Goal: Information Seeking & Learning: Compare options

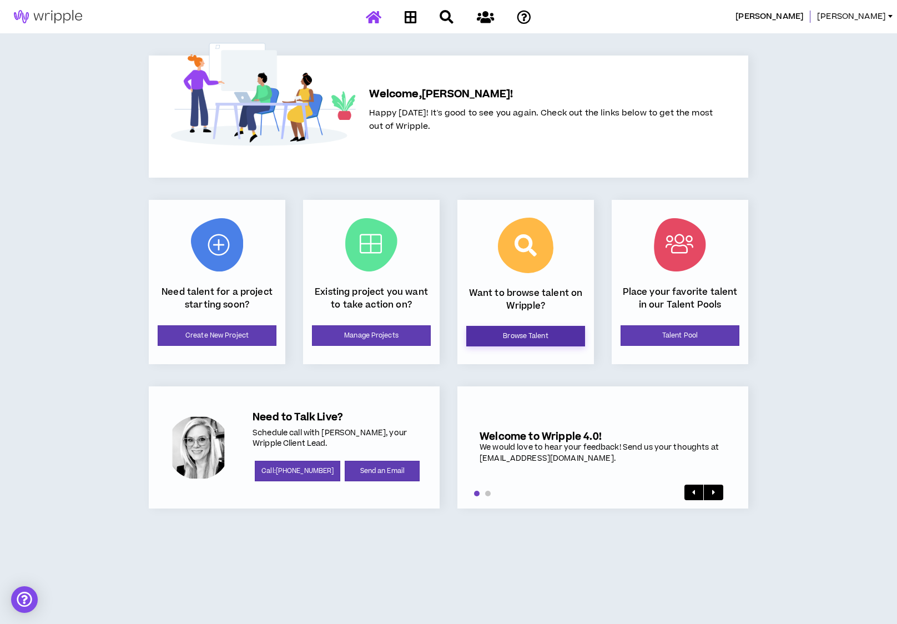
click at [513, 337] on link "Browse Talent" at bounding box center [525, 336] width 119 height 21
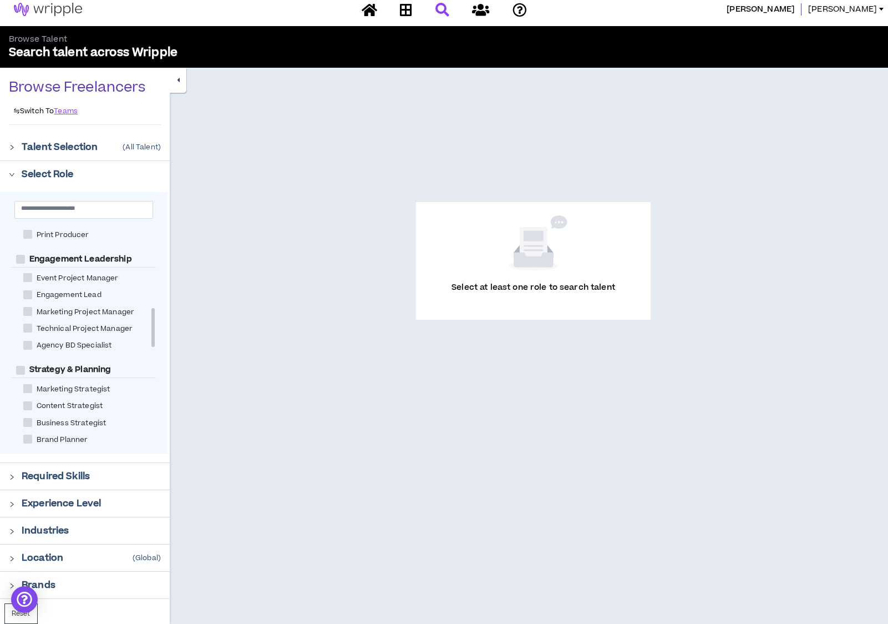
scroll to position [384, 0]
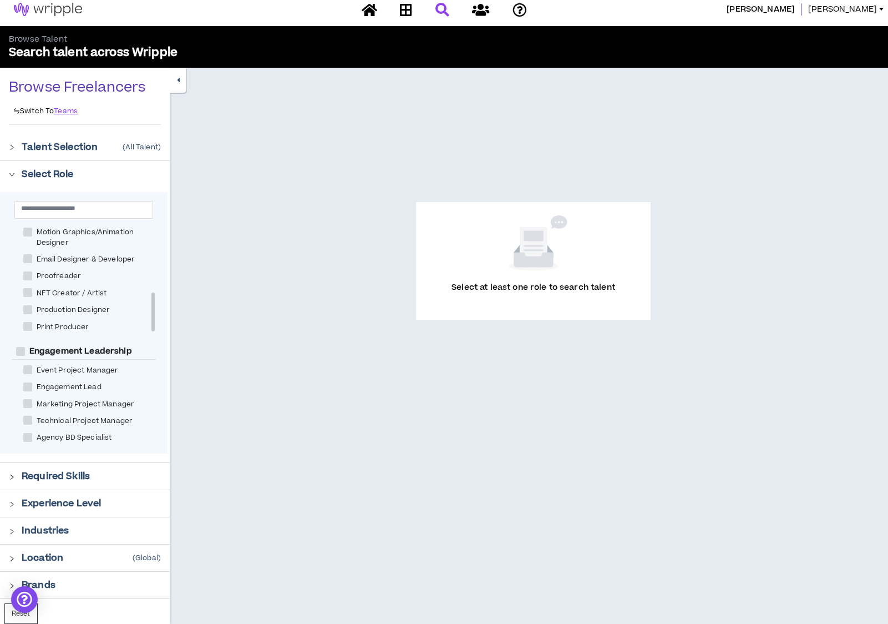
click at [66, 326] on span "Print Producer" at bounding box center [63, 327] width 62 height 11
checkbox Producer "****"
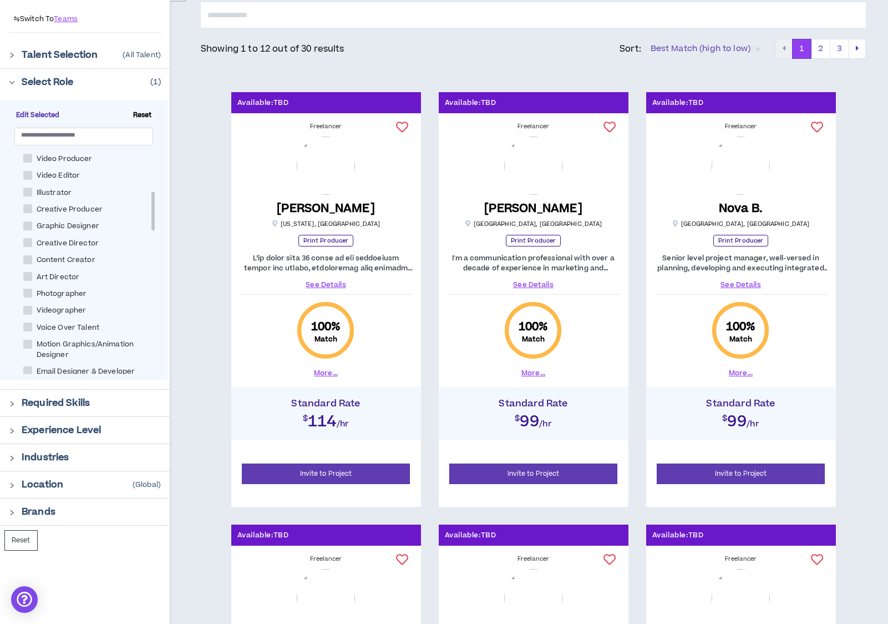
scroll to position [291, 0]
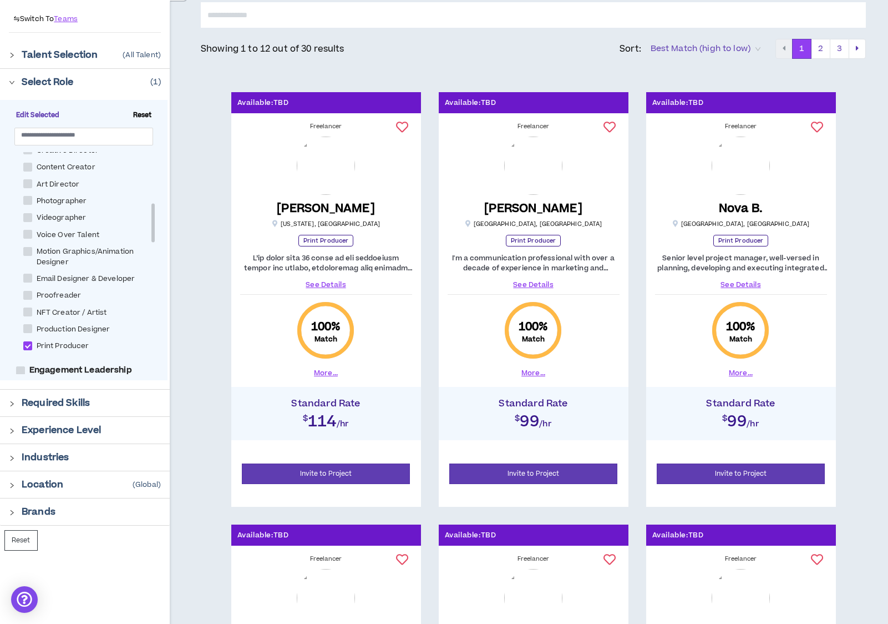
drag, startPoint x: 31, startPoint y: 253, endPoint x: 31, endPoint y: 294, distance: 40.5
click at [31, 252] on span at bounding box center [27, 251] width 9 height 9
checkbox Designer "****"
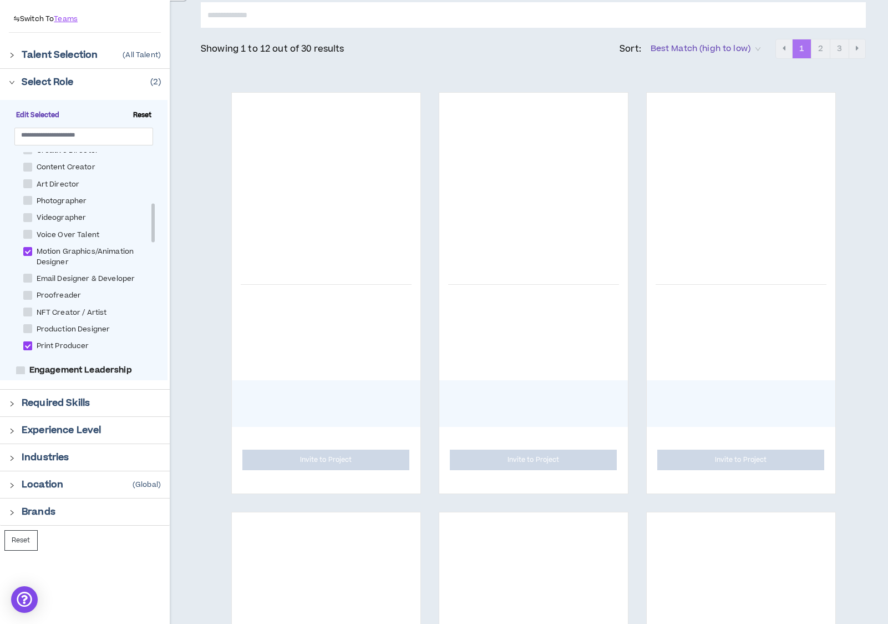
click at [28, 343] on span at bounding box center [27, 345] width 9 height 9
checkbox Producer "*****"
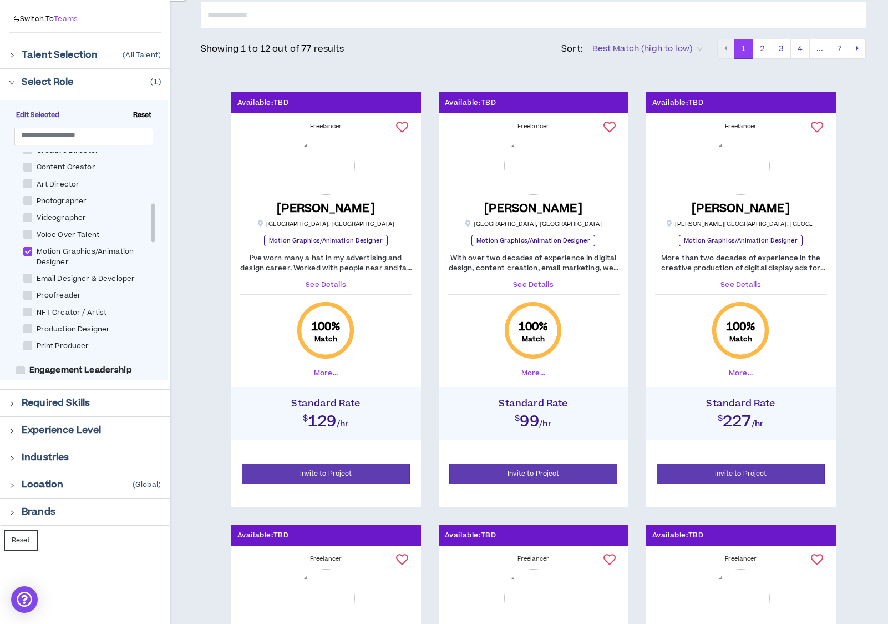
click at [333, 284] on link "See Details" at bounding box center [326, 285] width 172 height 10
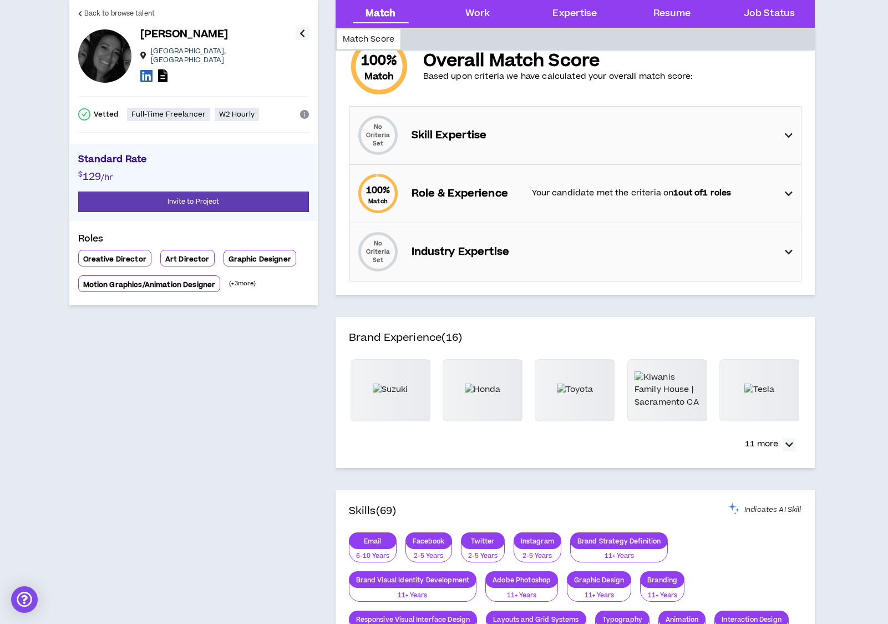
scroll to position [185, 0]
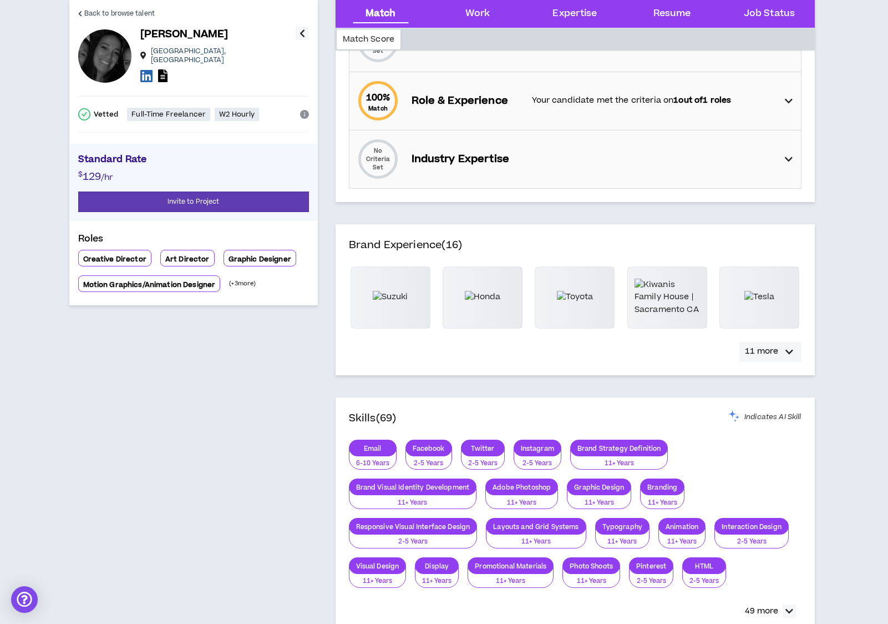
click at [792, 354] on icon "button" at bounding box center [790, 351] width 8 height 13
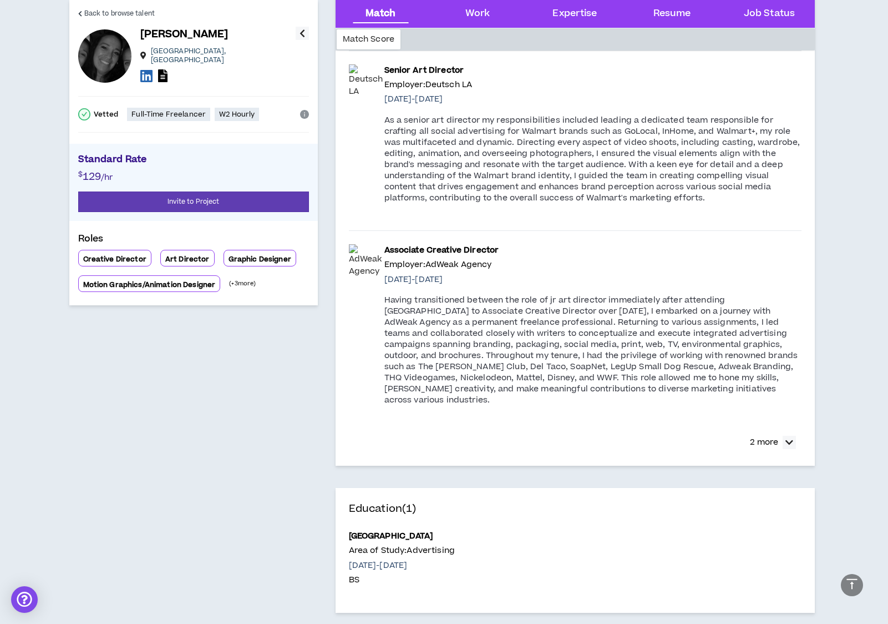
scroll to position [386, 0]
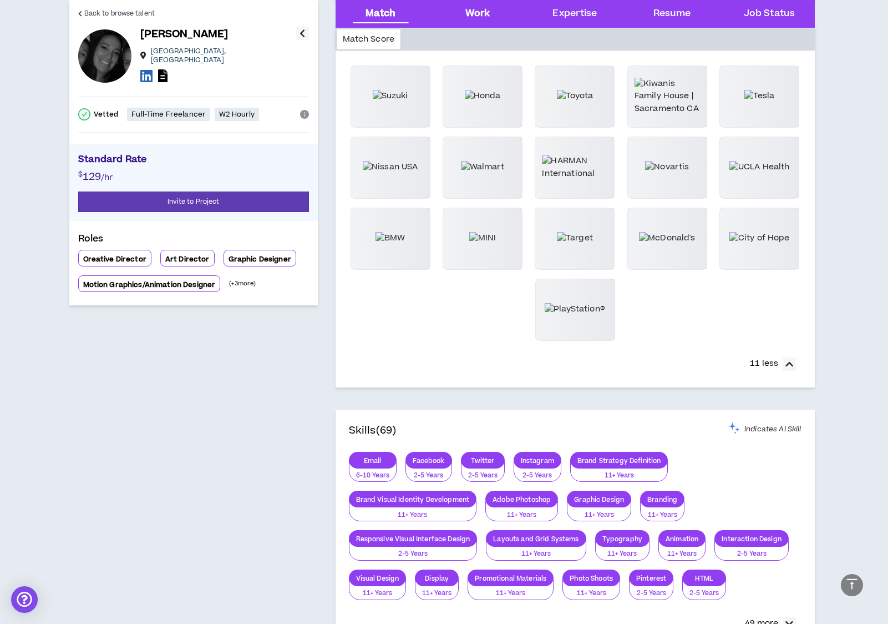
click at [483, 18] on div "Work" at bounding box center [478, 14] width 25 height 14
click at [476, 8] on div "Work" at bounding box center [478, 14] width 25 height 14
click at [478, 15] on div "Work" at bounding box center [478, 14] width 25 height 14
click at [478, 16] on div "Work" at bounding box center [478, 14] width 25 height 14
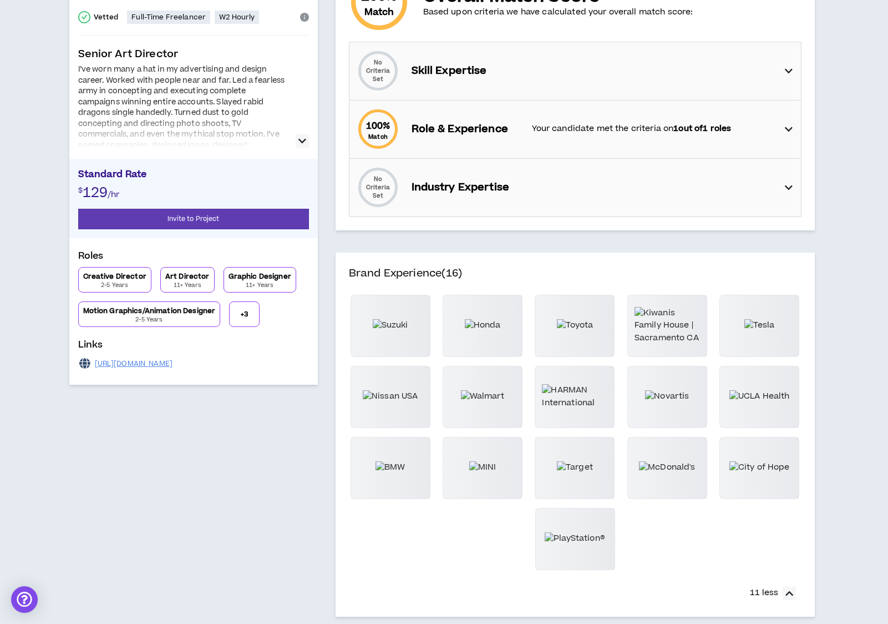
scroll to position [0, 0]
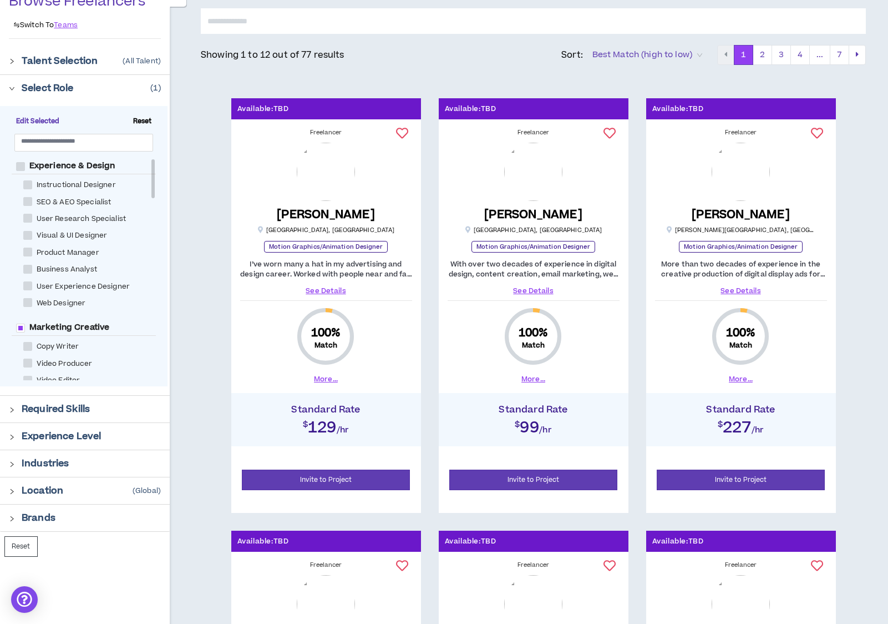
scroll to position [99, 0]
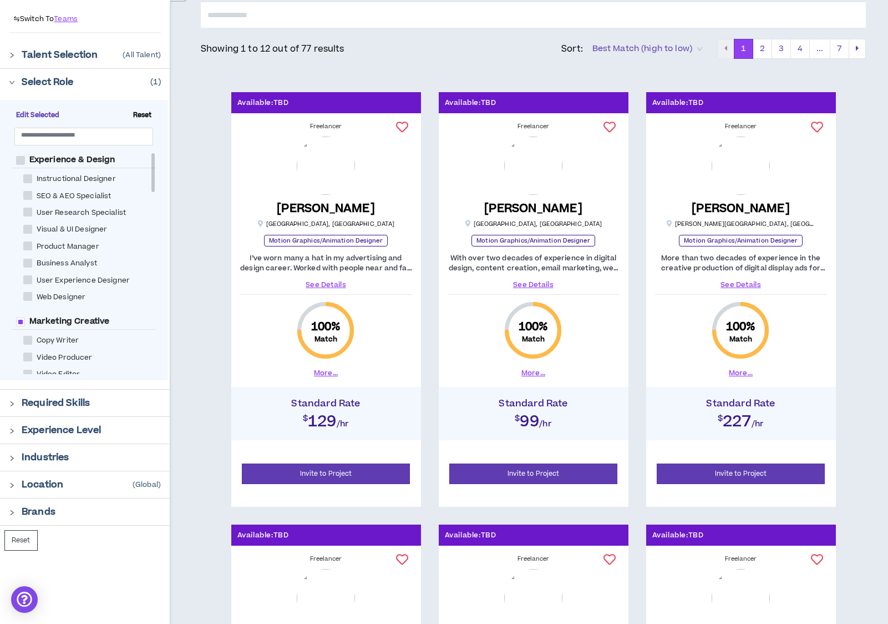
click at [519, 162] on img at bounding box center [533, 166] width 58 height 58
click at [540, 280] on link "See Details" at bounding box center [534, 285] width 172 height 10
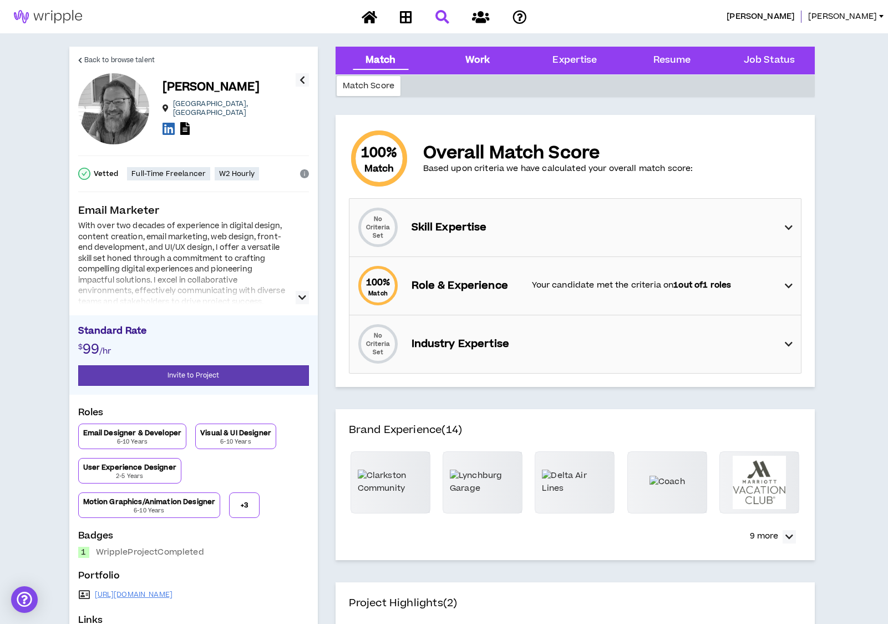
click at [471, 54] on div "Work" at bounding box center [478, 60] width 25 height 14
click at [474, 55] on div "Work" at bounding box center [478, 60] width 25 height 14
click at [474, 56] on div "Work" at bounding box center [478, 60] width 25 height 14
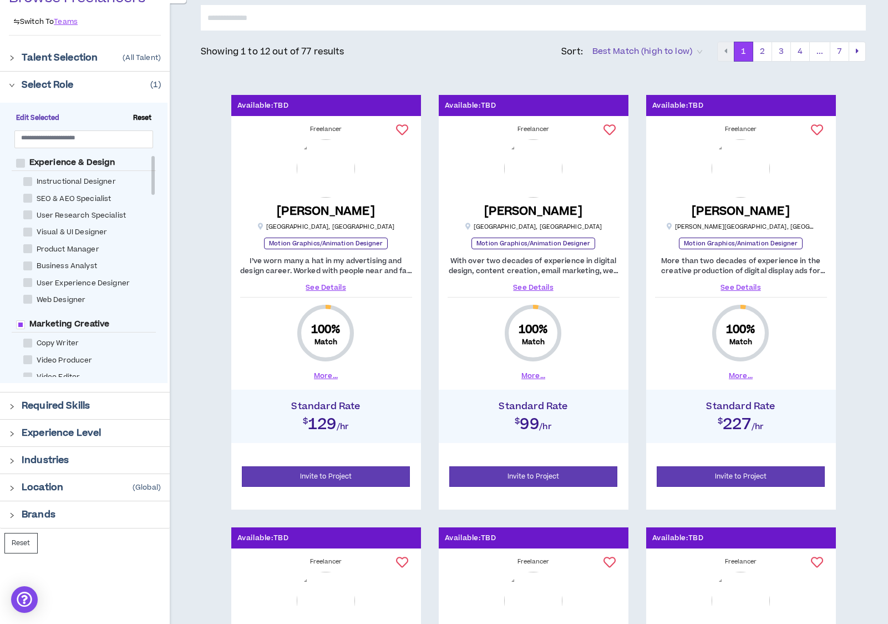
scroll to position [99, 0]
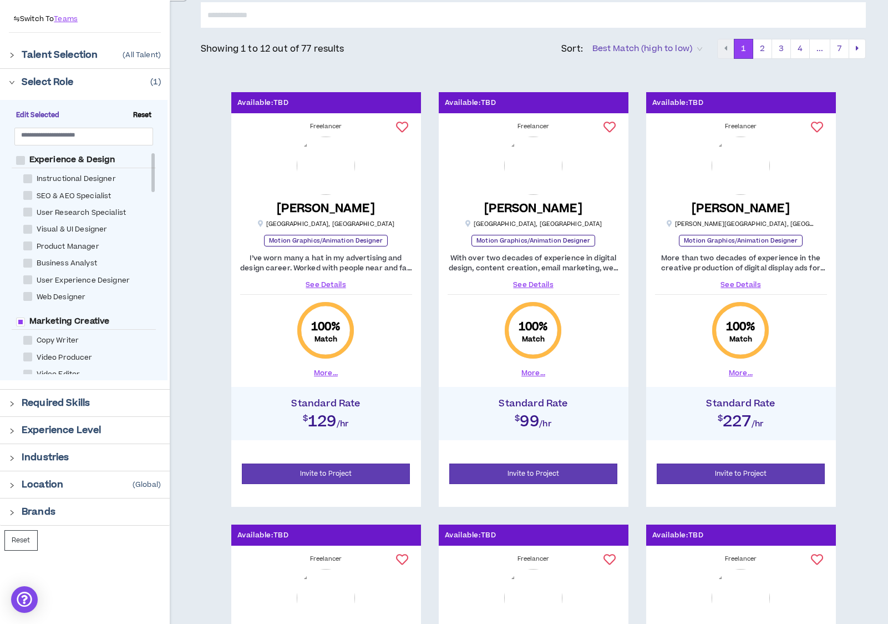
click at [741, 184] on img at bounding box center [741, 166] width 58 height 58
click at [740, 377] on button "More..." at bounding box center [741, 373] width 24 height 10
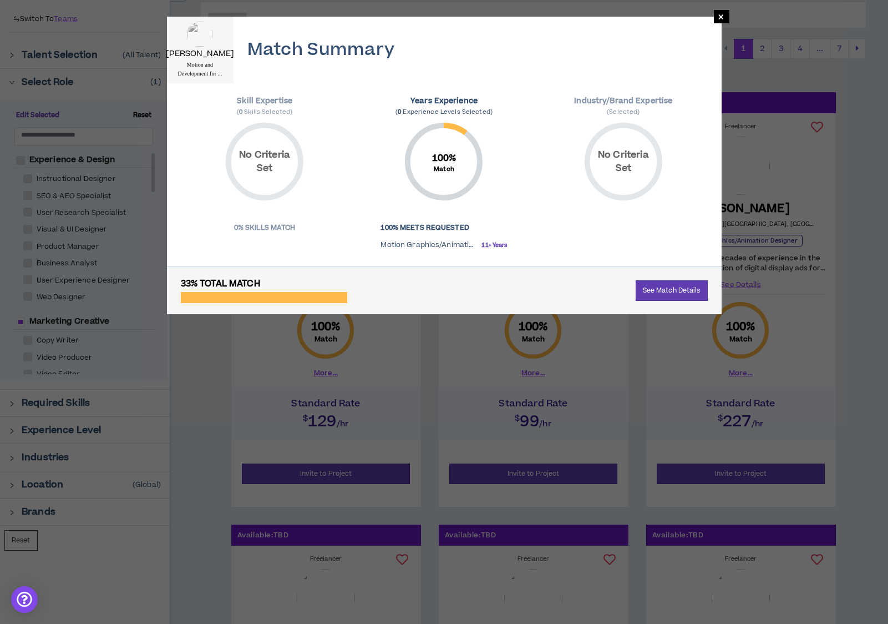
click at [742, 371] on div "× [PERSON_NAME] Motion and Development for ... Match Summary Skill Expertise ( …" at bounding box center [444, 312] width 888 height 624
click at [689, 290] on link "See Match Details" at bounding box center [672, 290] width 72 height 21
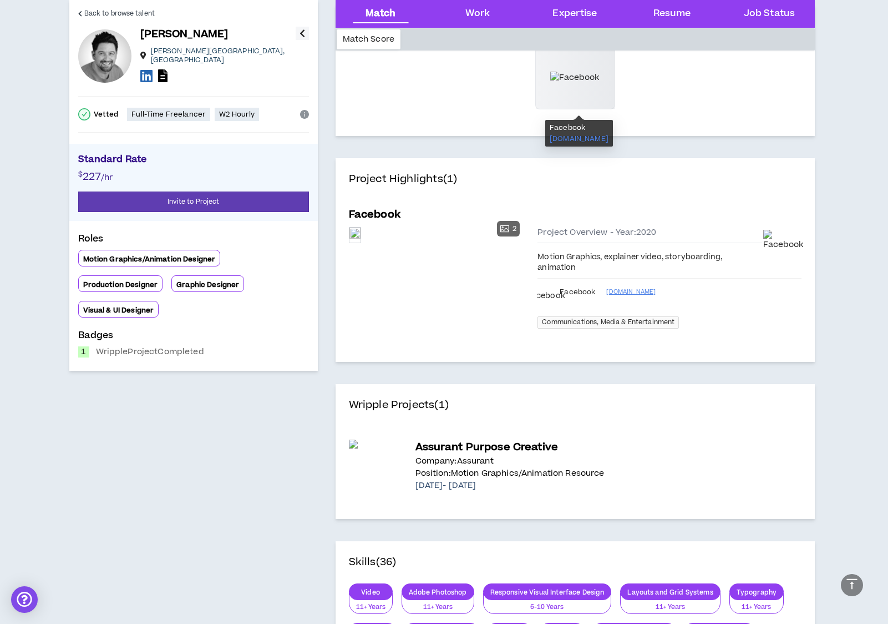
scroll to position [449, 0]
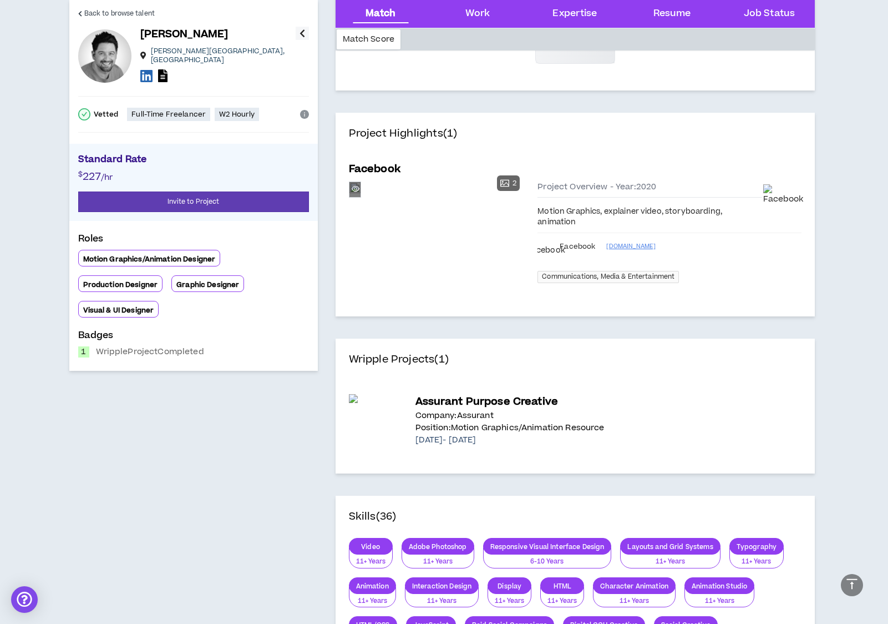
click at [361, 197] on div "Preview" at bounding box center [355, 189] width 11 height 15
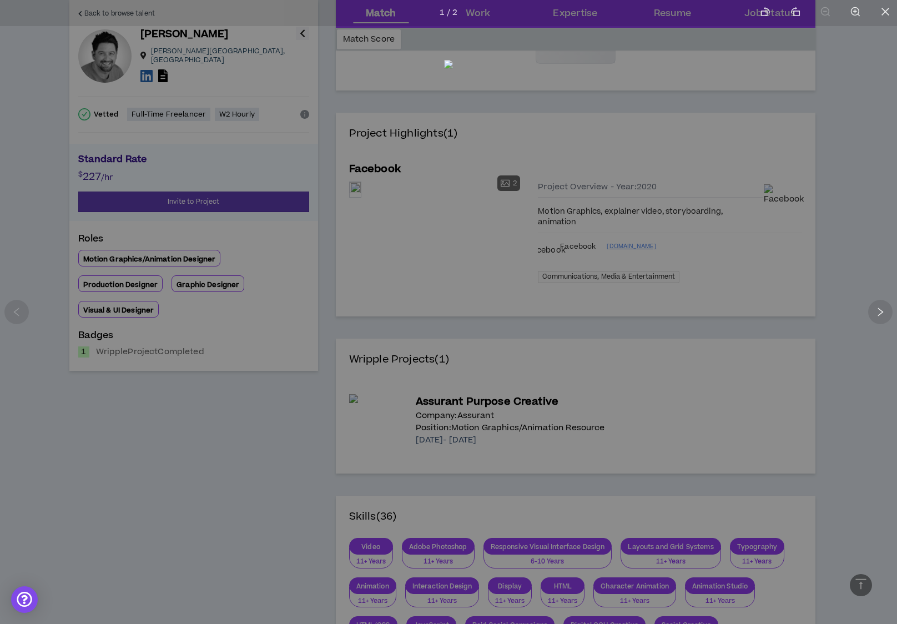
click at [644, 356] on div at bounding box center [448, 312] width 897 height 624
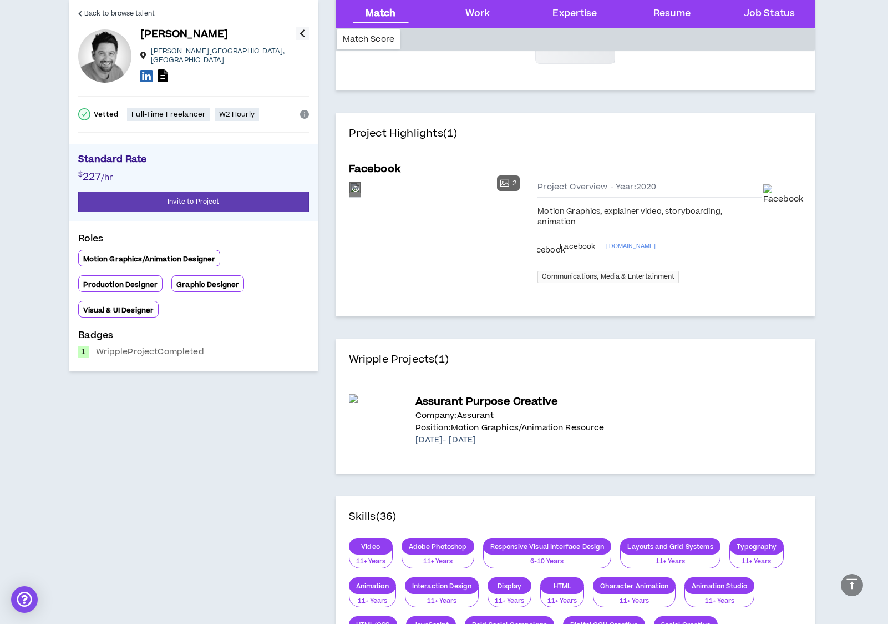
click at [361, 197] on div "Preview" at bounding box center [355, 189] width 11 height 15
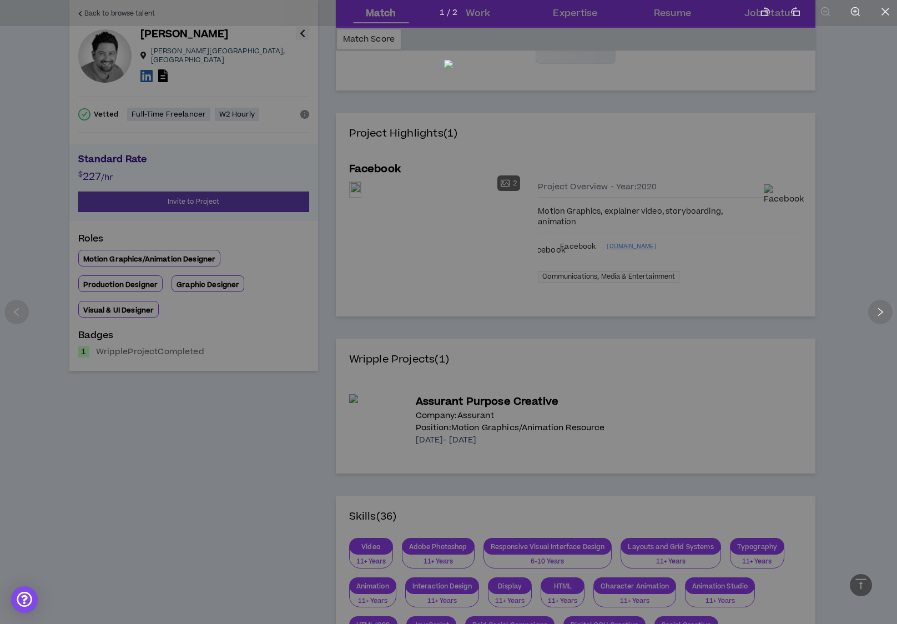
click at [453, 205] on img at bounding box center [448, 309] width 9 height 499
click at [875, 311] on icon "right" at bounding box center [880, 312] width 10 height 10
click at [802, 286] on div at bounding box center [448, 312] width 897 height 624
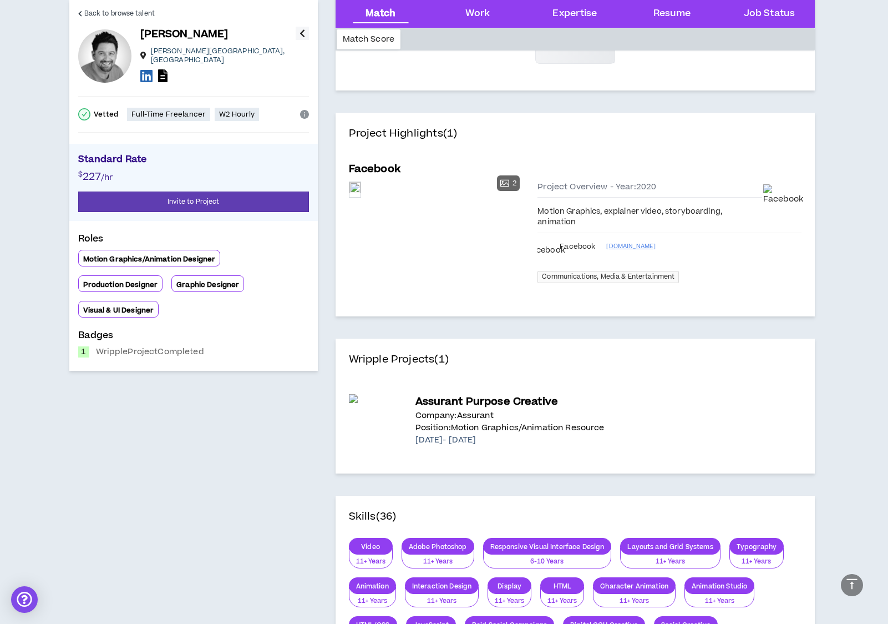
click at [742, 309] on div "Project Highlights (1) Facebook Preview 2 Preview Preview Project Overview - Ye…" at bounding box center [575, 215] width 479 height 204
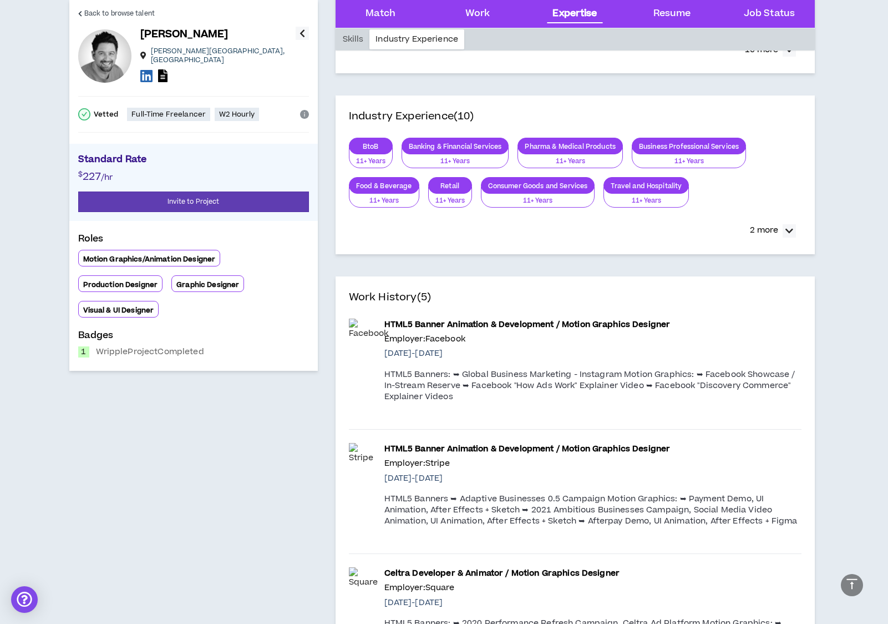
scroll to position [1365, 0]
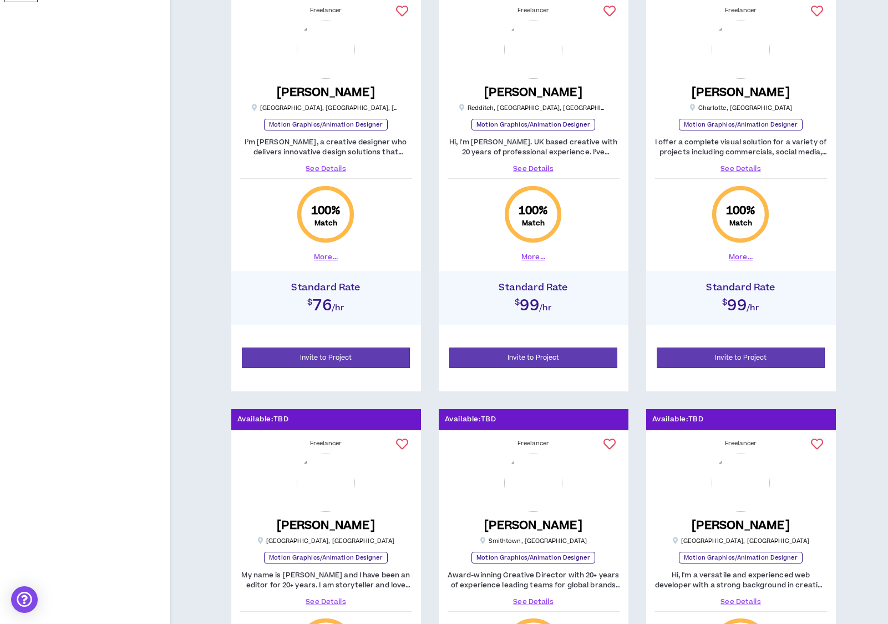
scroll to position [653, 0]
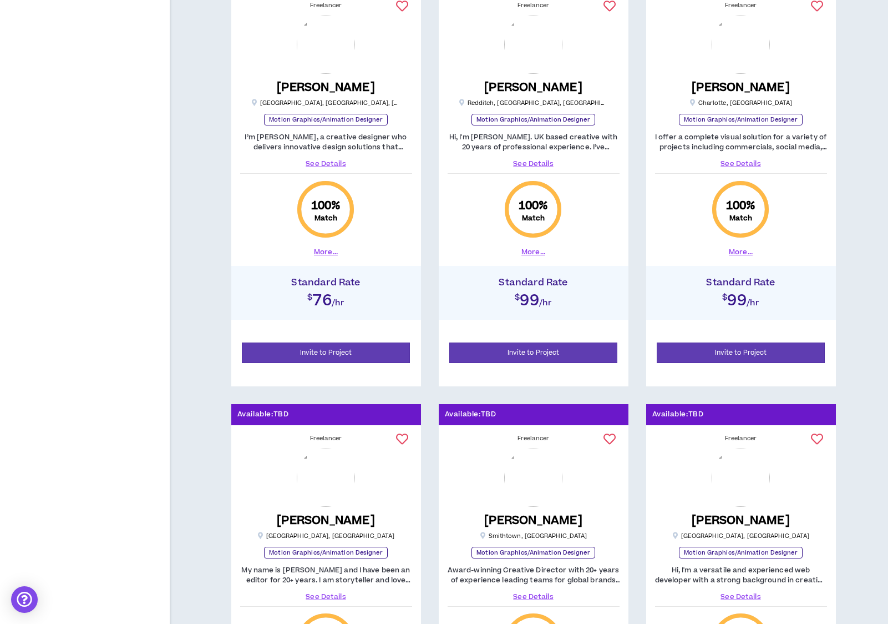
click at [327, 165] on link "See Details" at bounding box center [326, 164] width 172 height 10
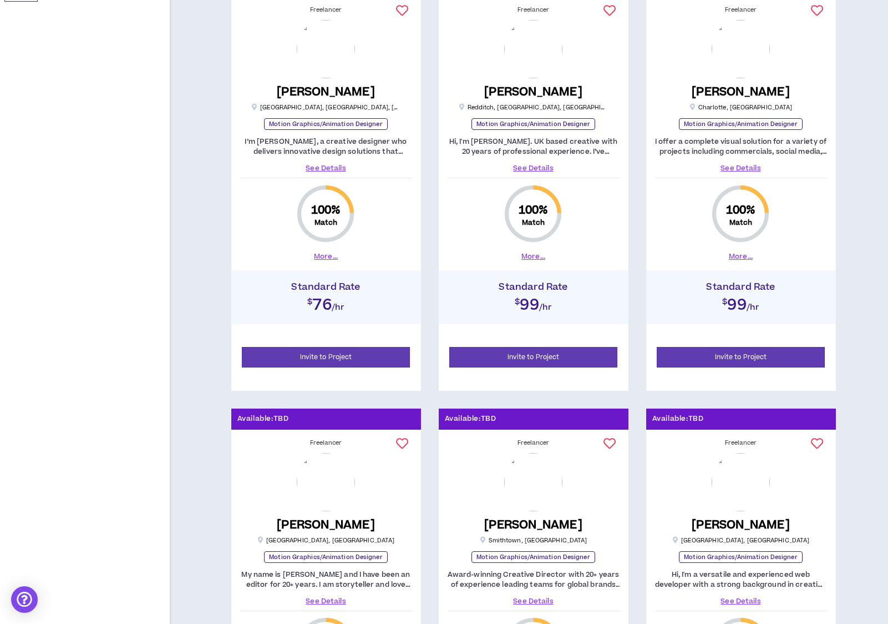
scroll to position [653, 0]
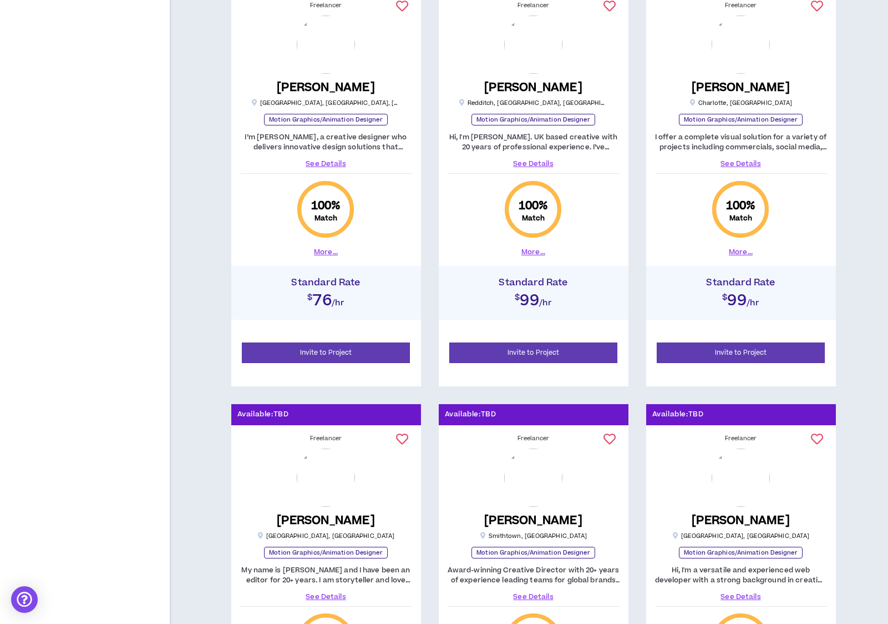
click at [526, 165] on link "See Details" at bounding box center [534, 164] width 172 height 10
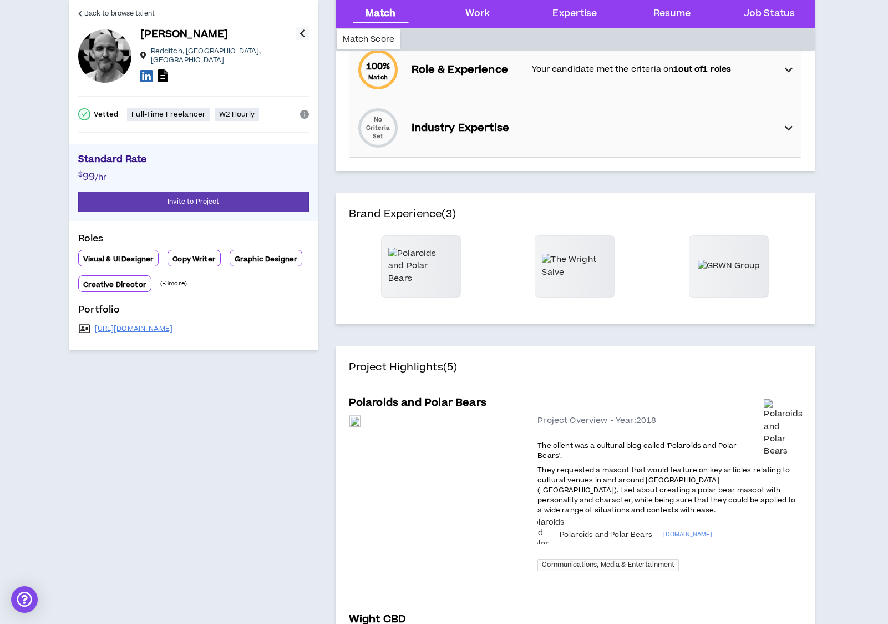
scroll to position [309, 0]
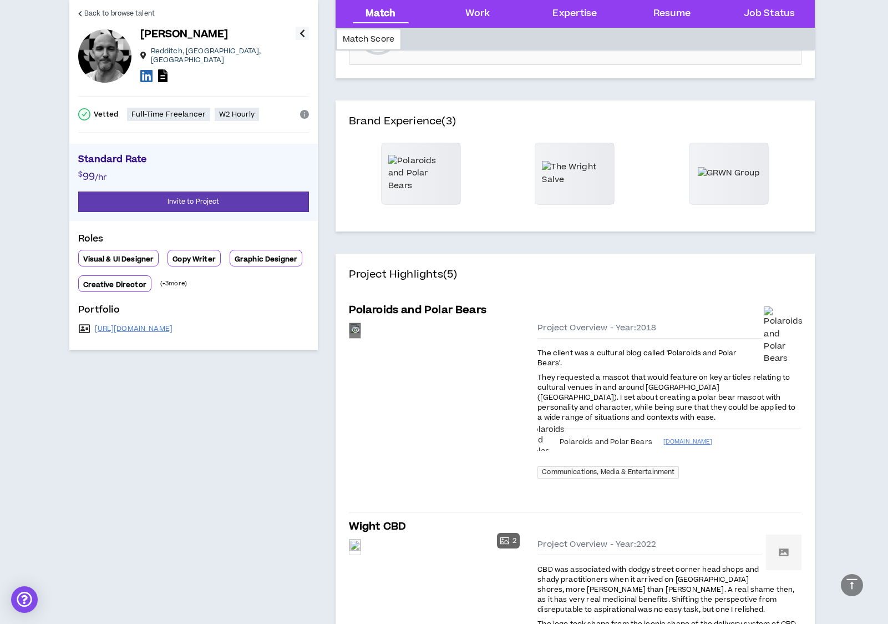
click at [361, 338] on div "Preview" at bounding box center [355, 330] width 11 height 15
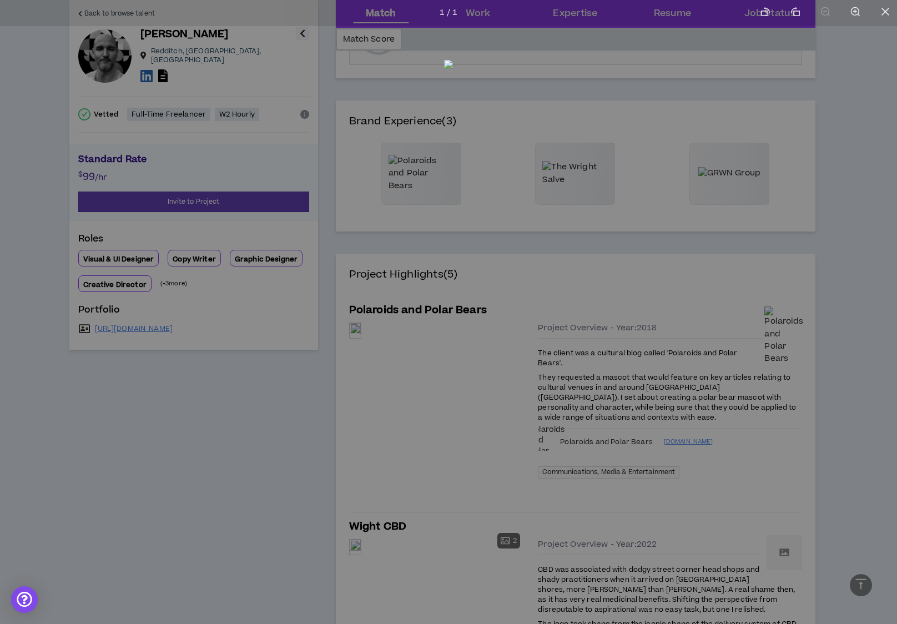
click at [580, 569] on div at bounding box center [448, 312] width 897 height 624
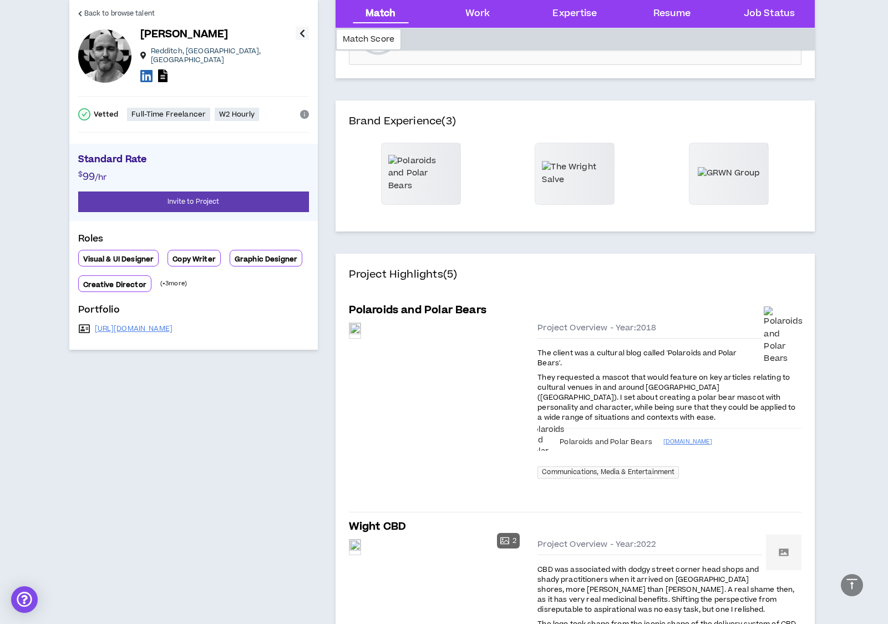
scroll to position [401, 0]
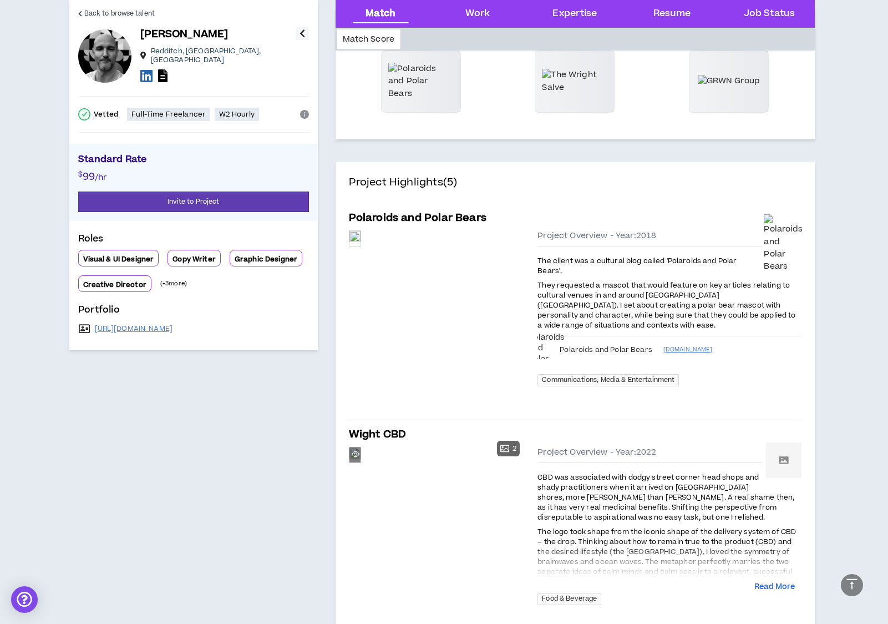
click at [361, 461] on div "Preview" at bounding box center [355, 454] width 11 height 15
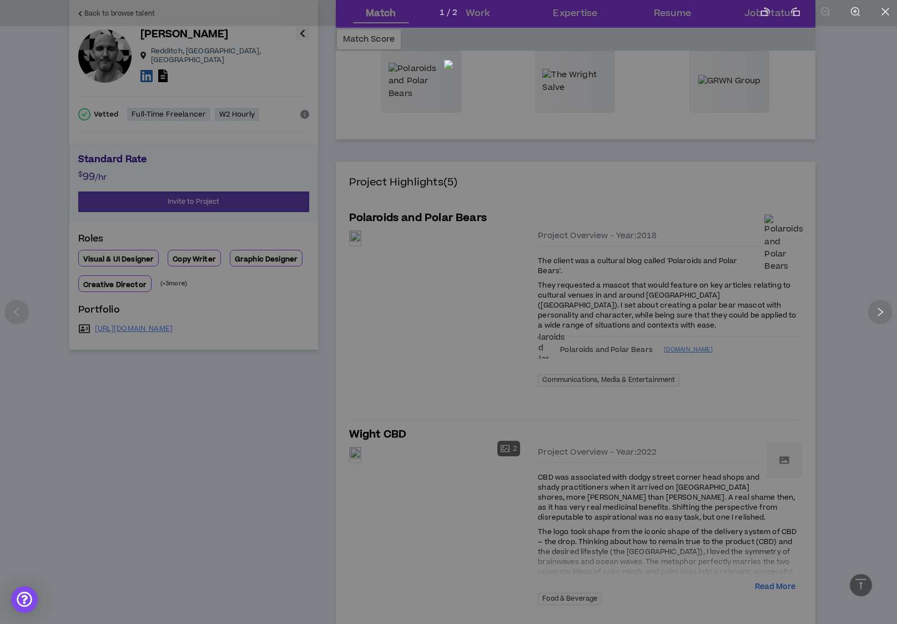
click at [474, 583] on div at bounding box center [448, 312] width 897 height 624
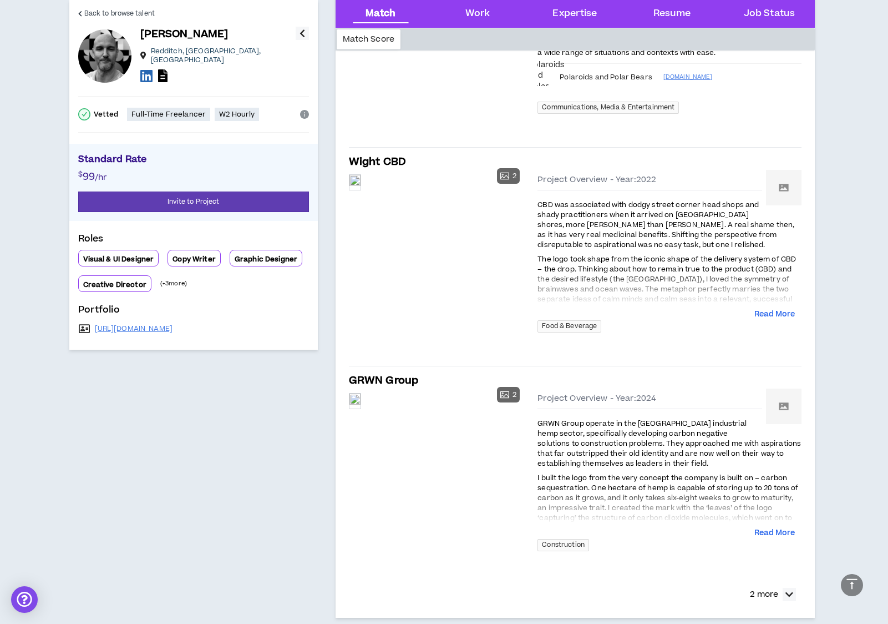
scroll to position [678, 0]
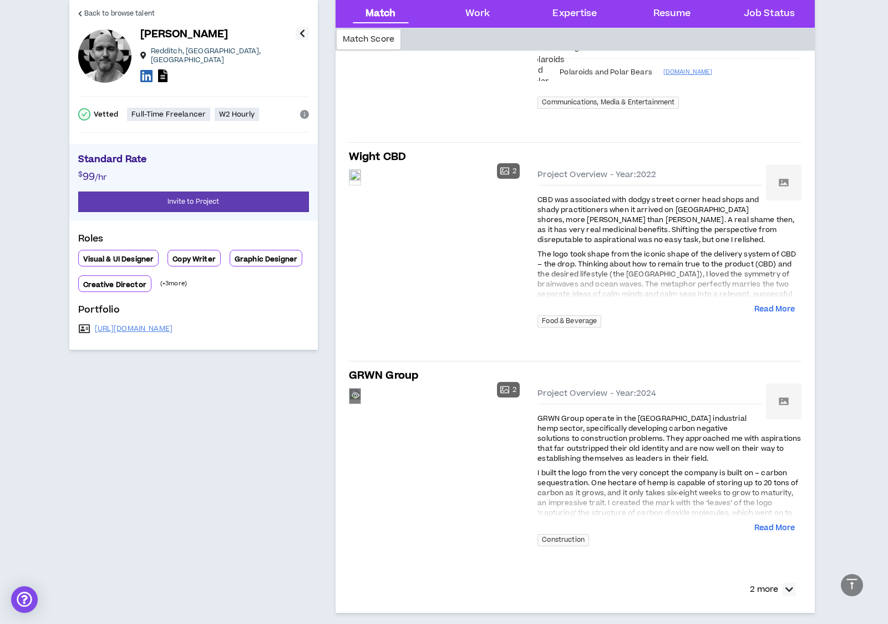
click at [361, 403] on div "Preview" at bounding box center [355, 395] width 11 height 15
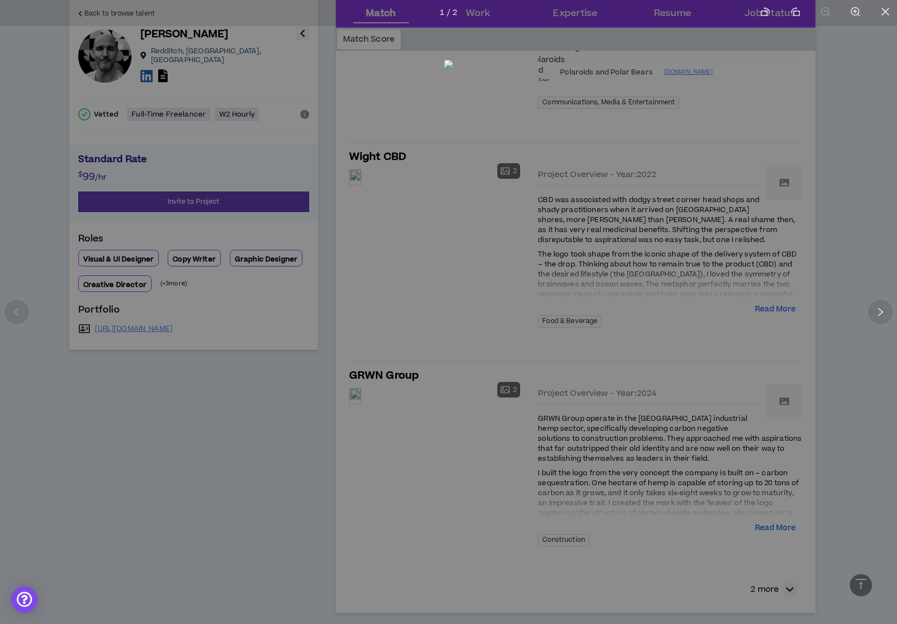
drag, startPoint x: 426, startPoint y: 591, endPoint x: 426, endPoint y: 582, distance: 8.9
click at [426, 590] on div at bounding box center [448, 312] width 897 height 624
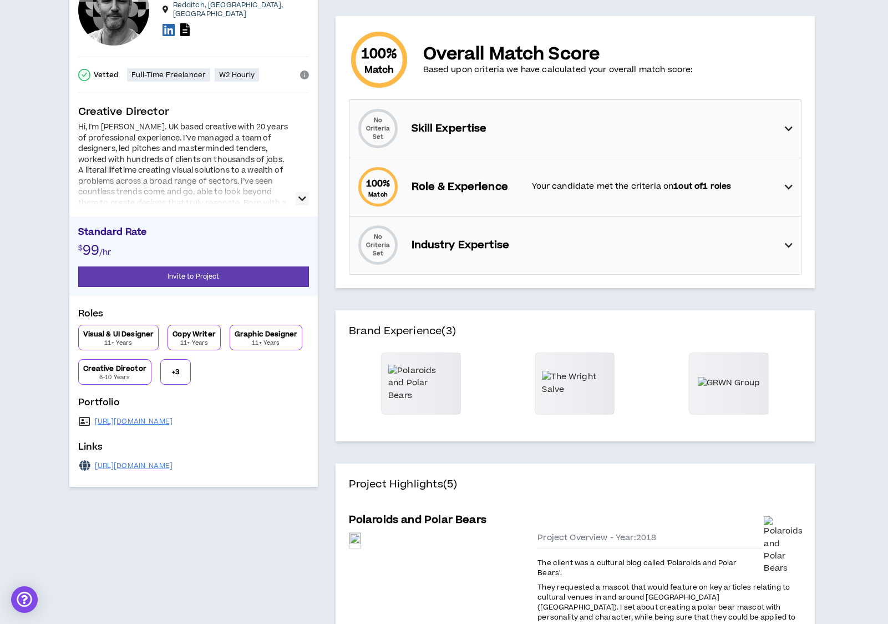
scroll to position [0, 0]
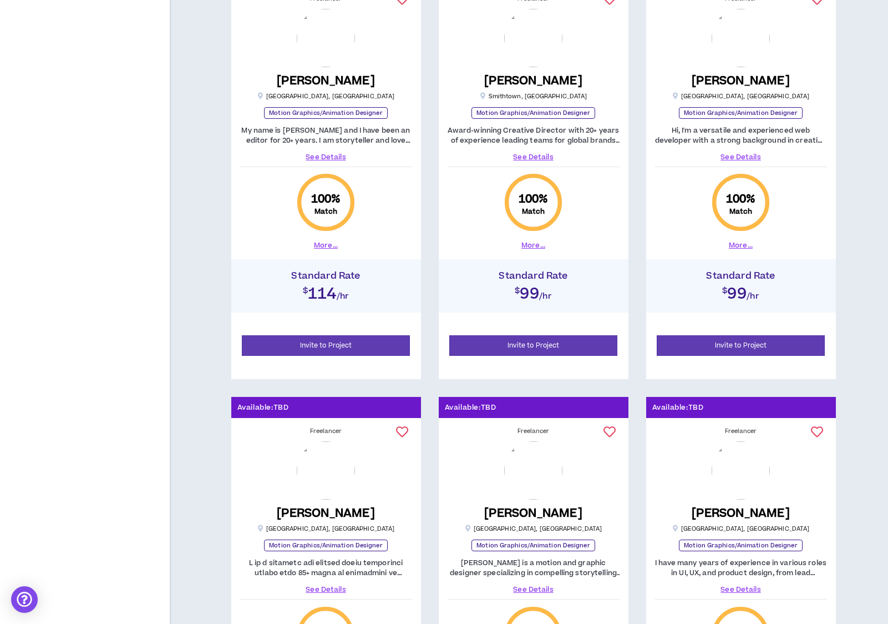
scroll to position [1373, 0]
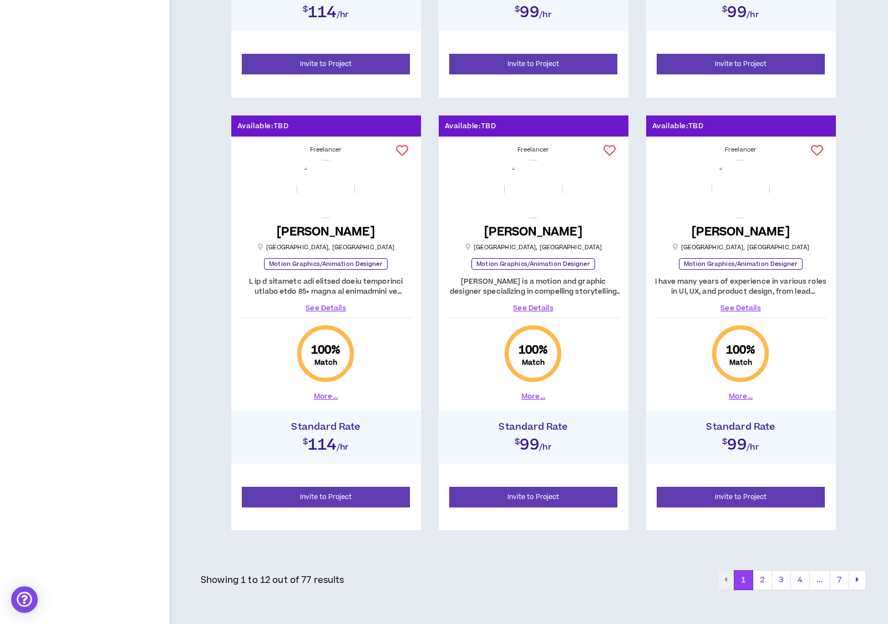
click at [338, 306] on link "See Details" at bounding box center [326, 308] width 172 height 10
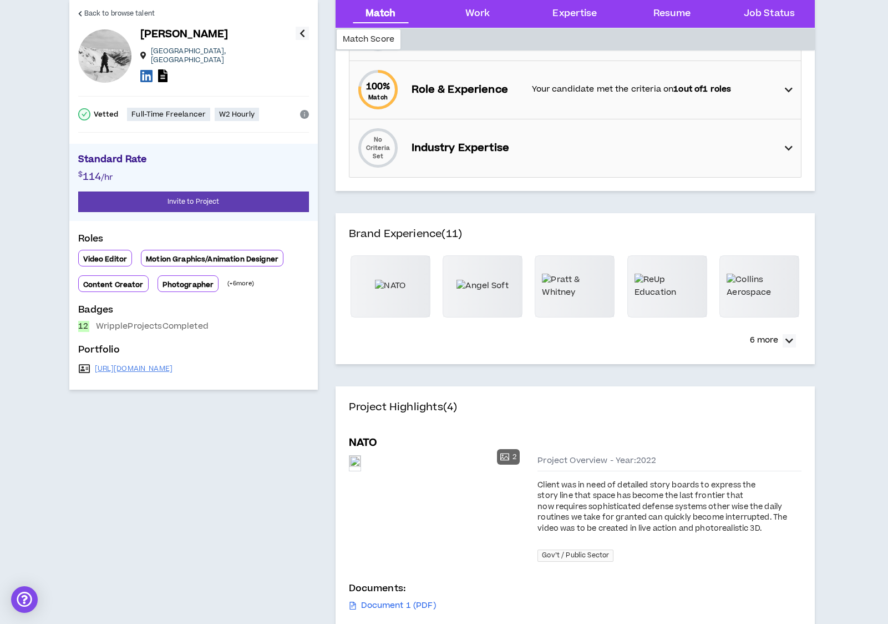
scroll to position [289, 0]
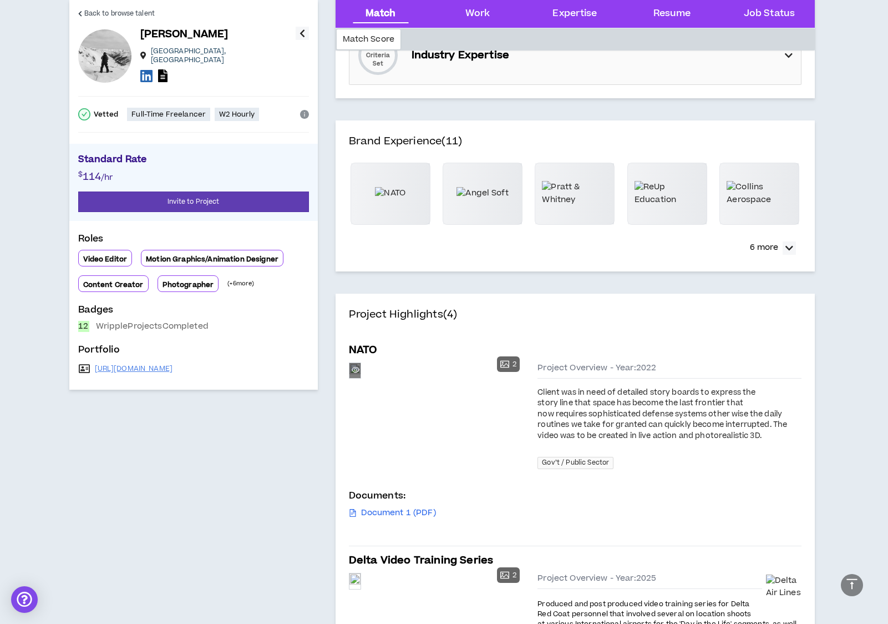
click at [361, 378] on div "Preview" at bounding box center [355, 370] width 11 height 15
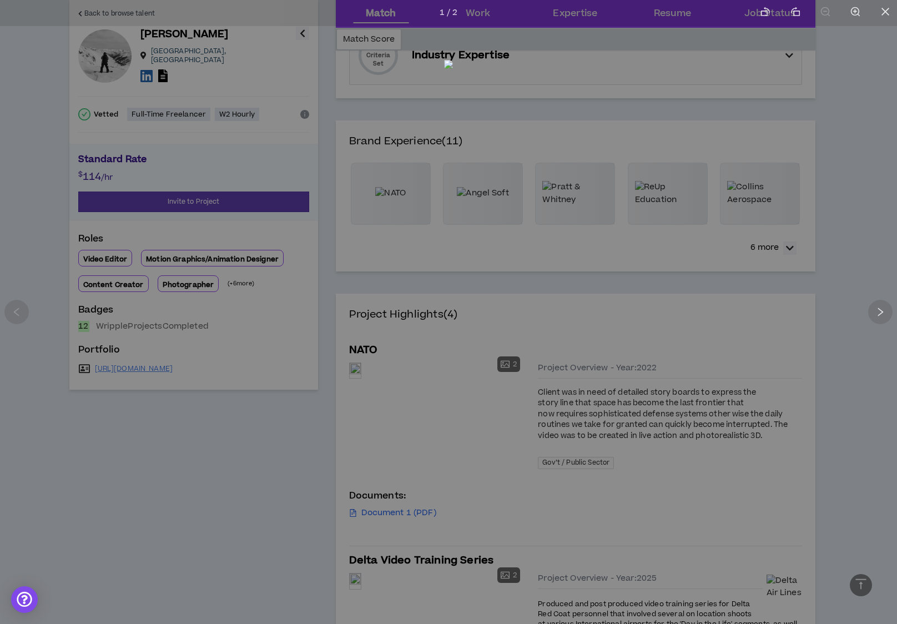
click at [698, 400] on div at bounding box center [448, 312] width 897 height 624
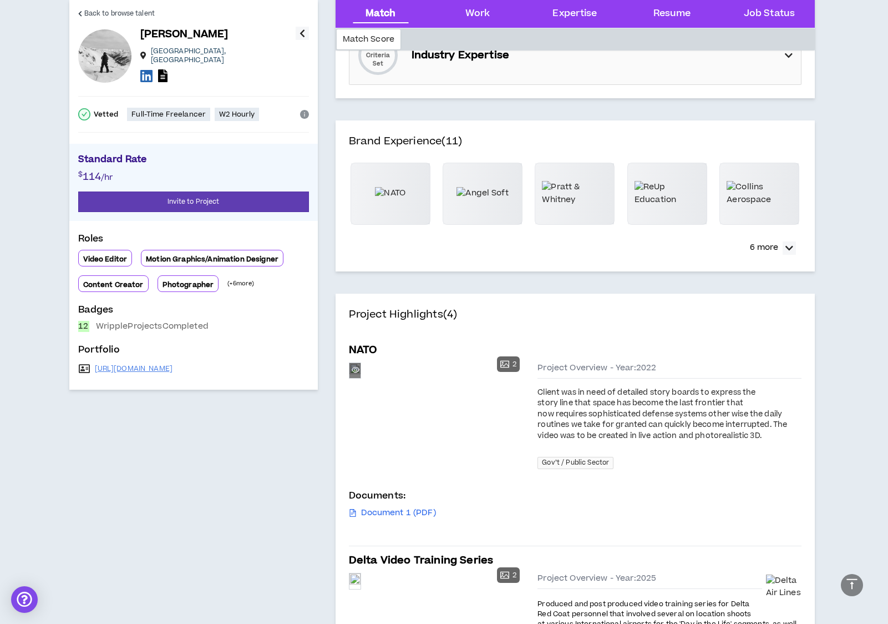
click at [361, 378] on div "Preview" at bounding box center [355, 370] width 11 height 15
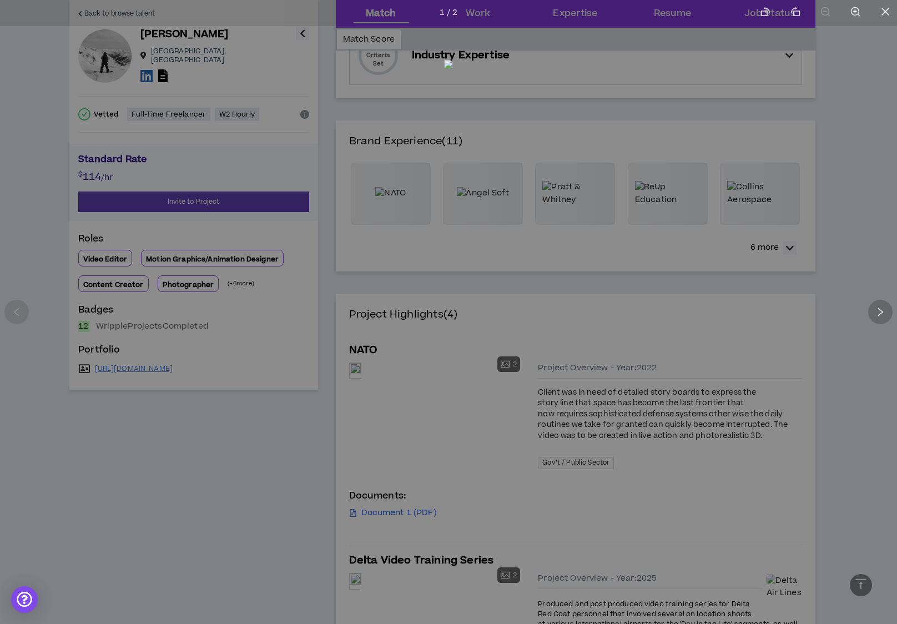
click at [886, 307] on div at bounding box center [880, 312] width 24 height 24
click at [755, 376] on div at bounding box center [448, 312] width 897 height 624
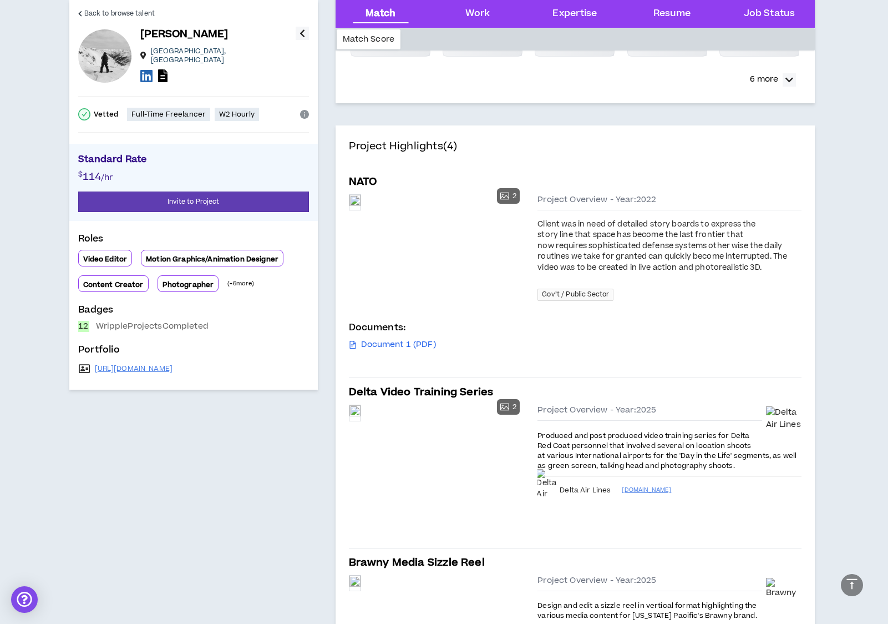
scroll to position [473, 0]
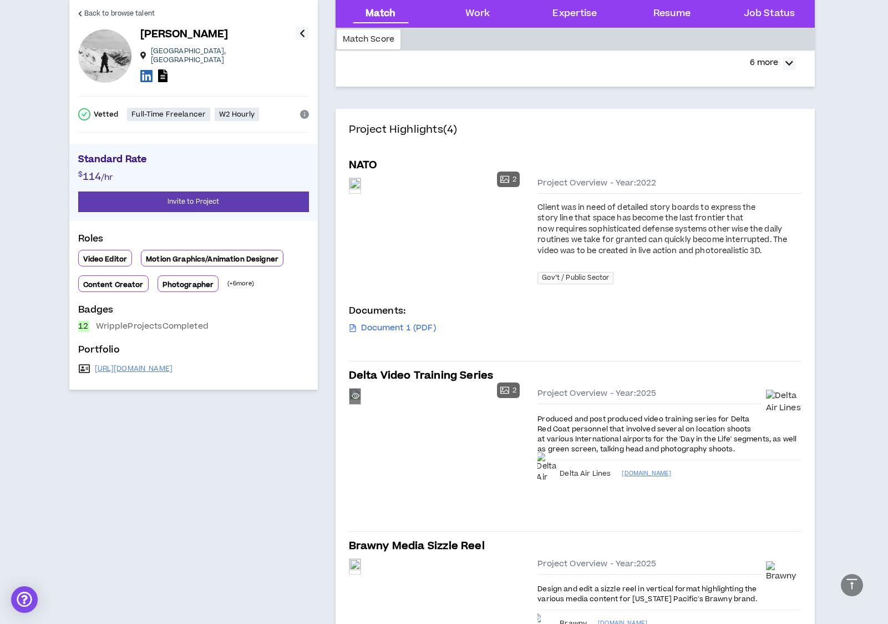
click at [361, 403] on div "Preview" at bounding box center [355, 395] width 11 height 15
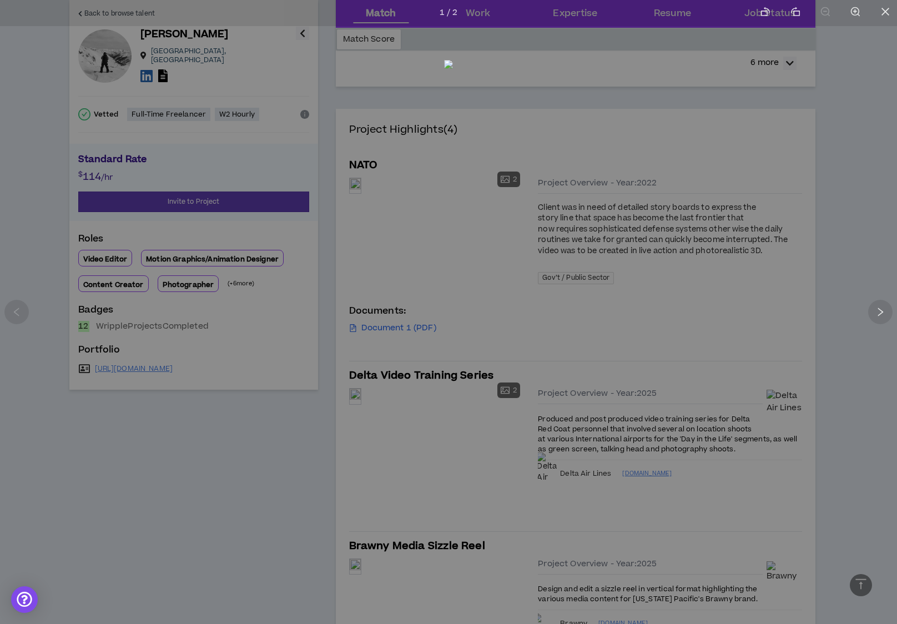
click at [598, 49] on div at bounding box center [448, 312] width 897 height 624
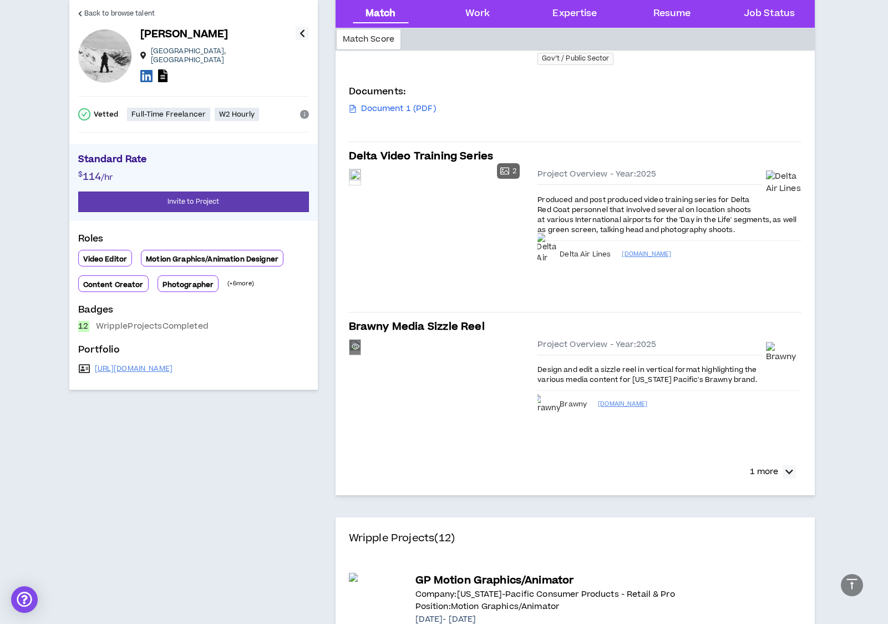
scroll to position [698, 0]
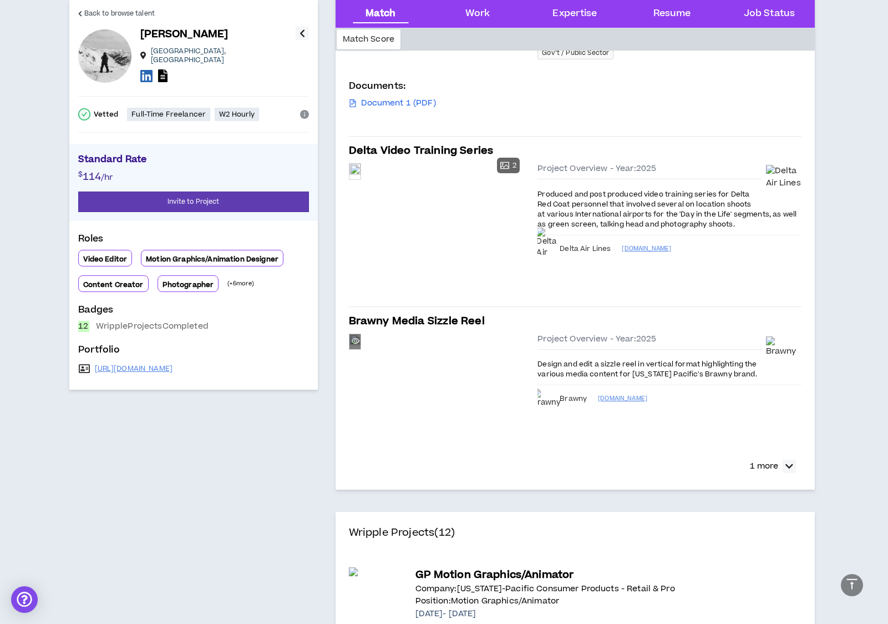
click at [361, 349] on div "Preview" at bounding box center [355, 341] width 11 height 15
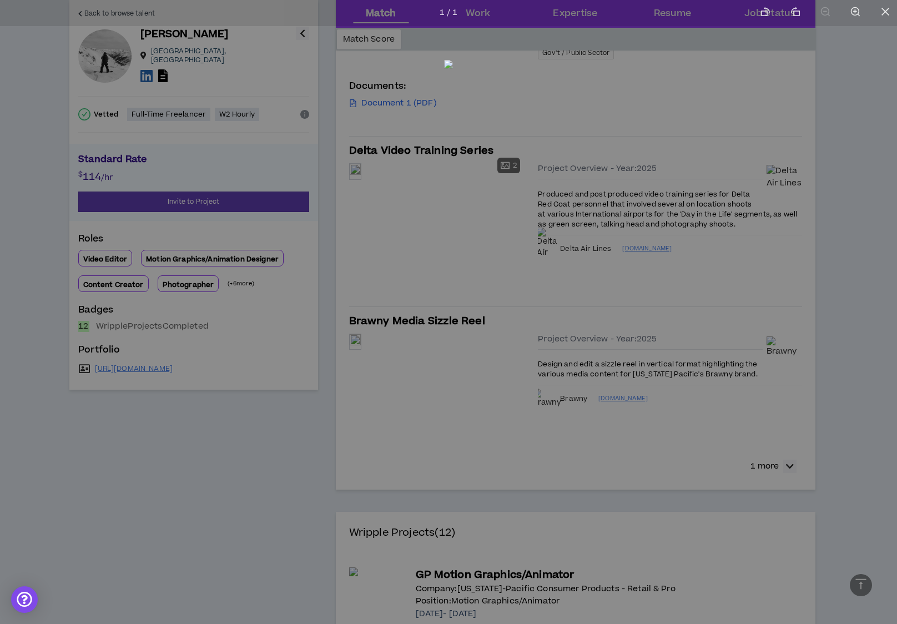
click at [634, 387] on div at bounding box center [448, 312] width 897 height 624
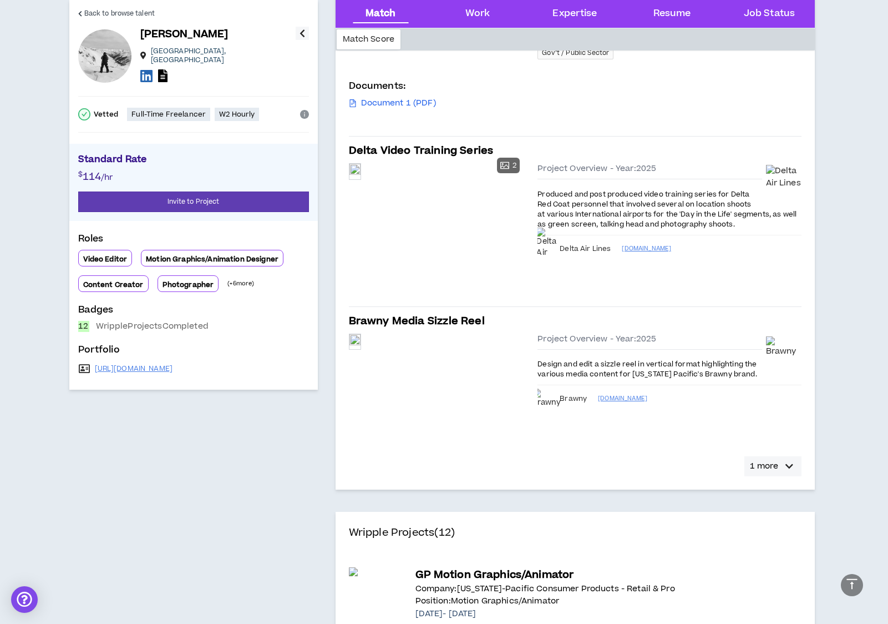
click at [772, 467] on p "1 more" at bounding box center [764, 466] width 28 height 12
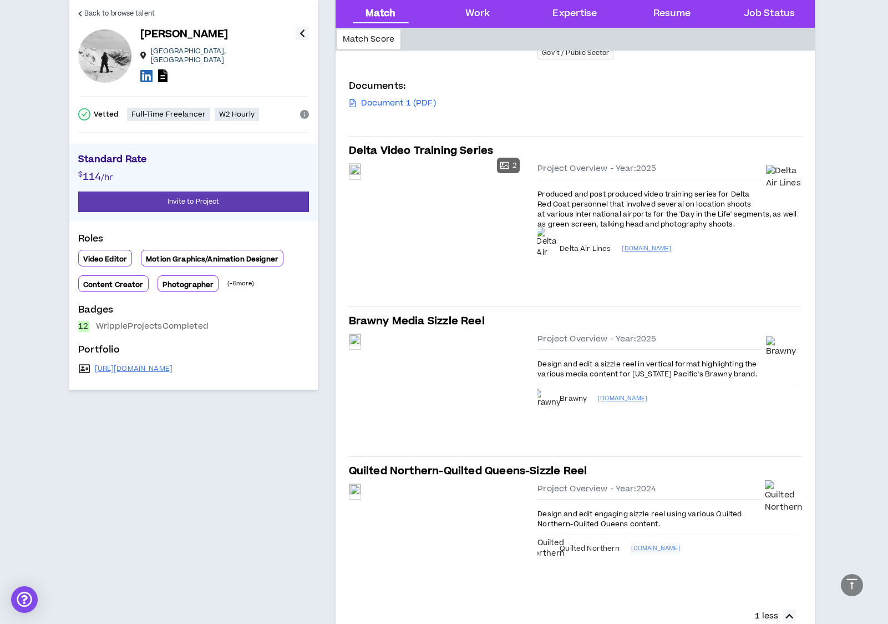
scroll to position [791, 0]
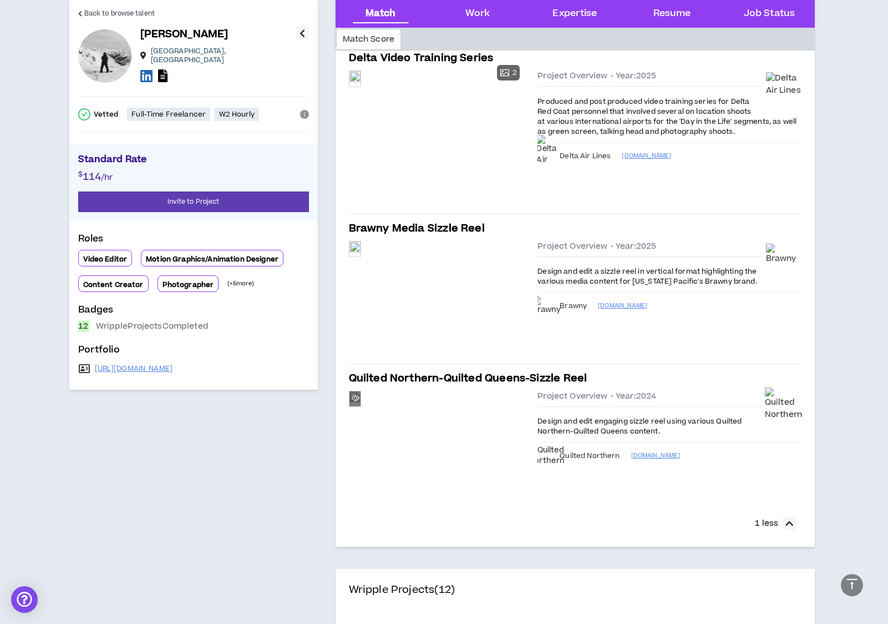
click at [361, 406] on div "Preview" at bounding box center [355, 398] width 11 height 15
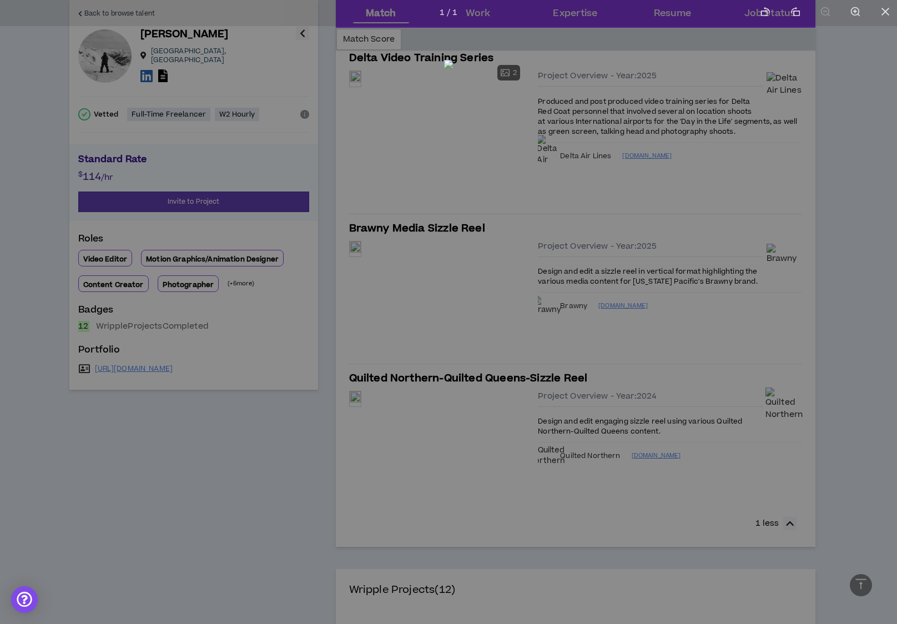
click at [489, 606] on div at bounding box center [448, 312] width 897 height 624
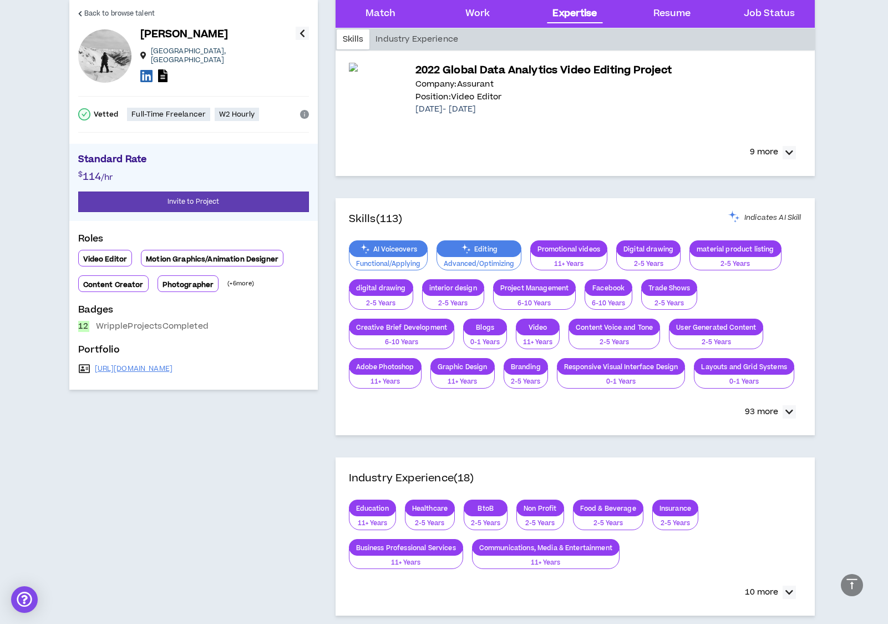
scroll to position [1517, 0]
